Goal: Navigation & Orientation: Find specific page/section

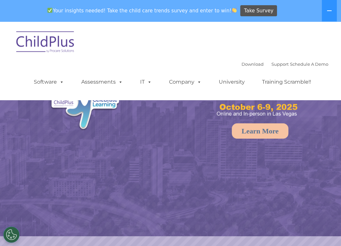
select select "MEDIUM"
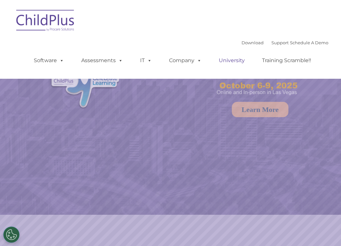
select select "MEDIUM"
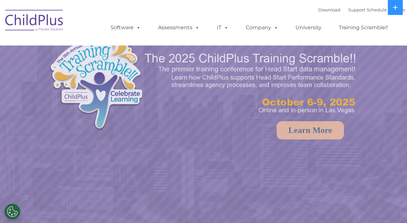
select select "MEDIUM"
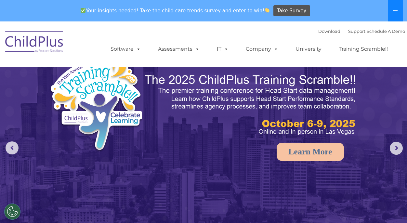
click at [395, 8] on icon at bounding box center [395, 10] width 5 height 5
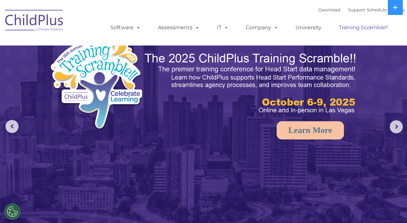
click at [393, 31] on link "Training Scramble!!" at bounding box center [363, 27] width 62 height 13
click at [397, 6] on icon at bounding box center [395, 7] width 5 height 5
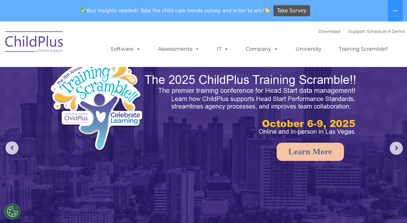
click at [31, 41] on img at bounding box center [34, 43] width 65 height 33
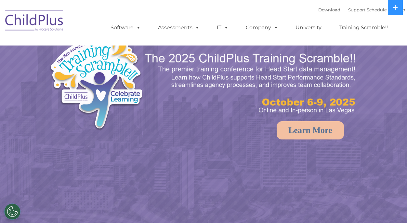
select select "MEDIUM"
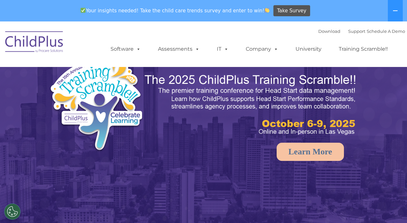
select select "MEDIUM"
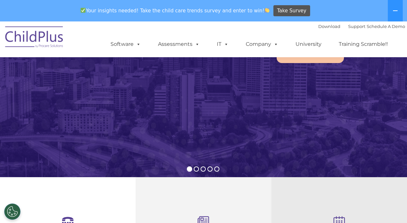
scroll to position [97, 0]
